Goal: Find specific page/section: Find specific page/section

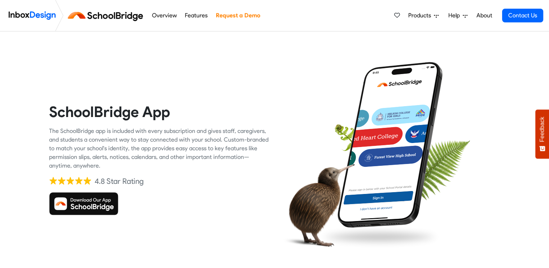
click at [98, 206] on img at bounding box center [83, 203] width 69 height 23
click at [78, 209] on img at bounding box center [83, 203] width 69 height 23
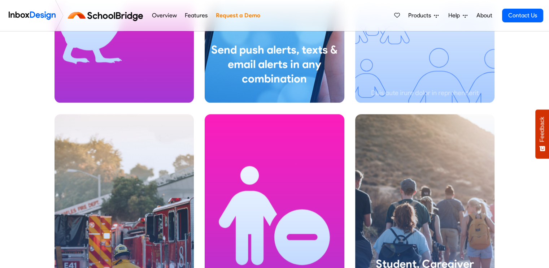
scroll to position [827, 0]
